Goal: Navigation & Orientation: Find specific page/section

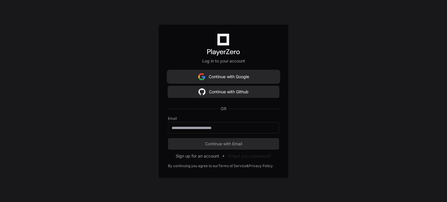
click at [234, 79] on button "Continue with Google" at bounding box center [223, 77] width 111 height 12
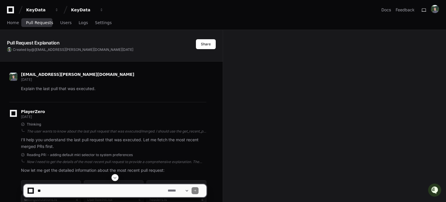
click at [40, 24] on span "Pull Requests" at bounding box center [39, 22] width 27 height 3
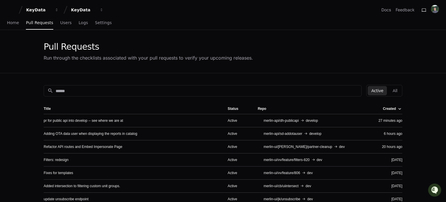
scroll to position [29, 0]
